Goal: Navigation & Orientation: Find specific page/section

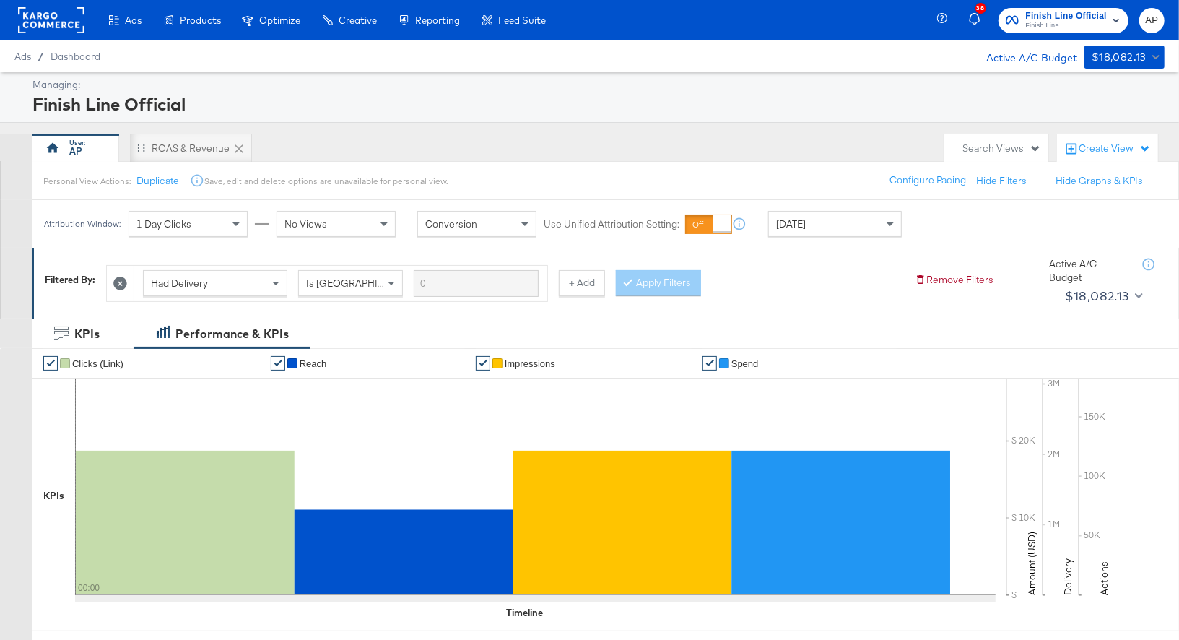
click at [68, 22] on rect at bounding box center [51, 20] width 66 height 26
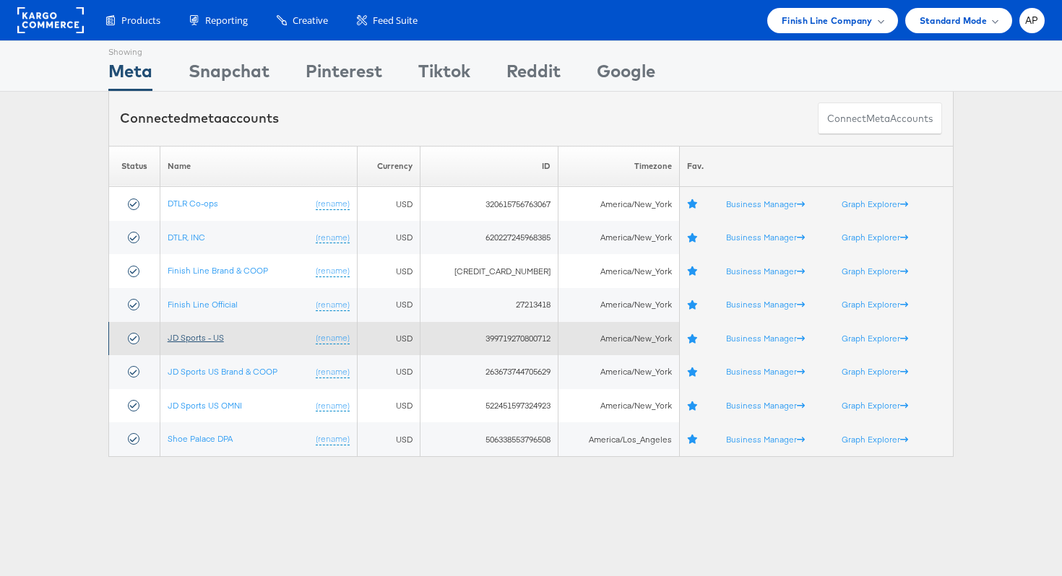
click at [198, 339] on link "JD Sports - US" at bounding box center [196, 337] width 56 height 11
